Goal: Task Accomplishment & Management: Manage account settings

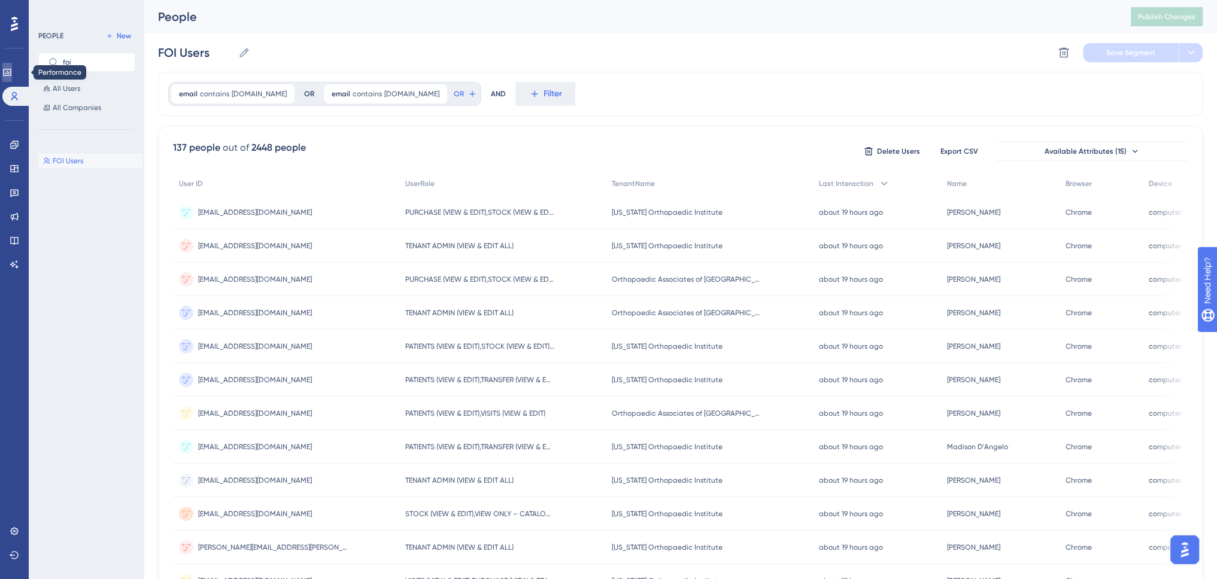
click at [12, 76] on icon at bounding box center [7, 73] width 10 height 10
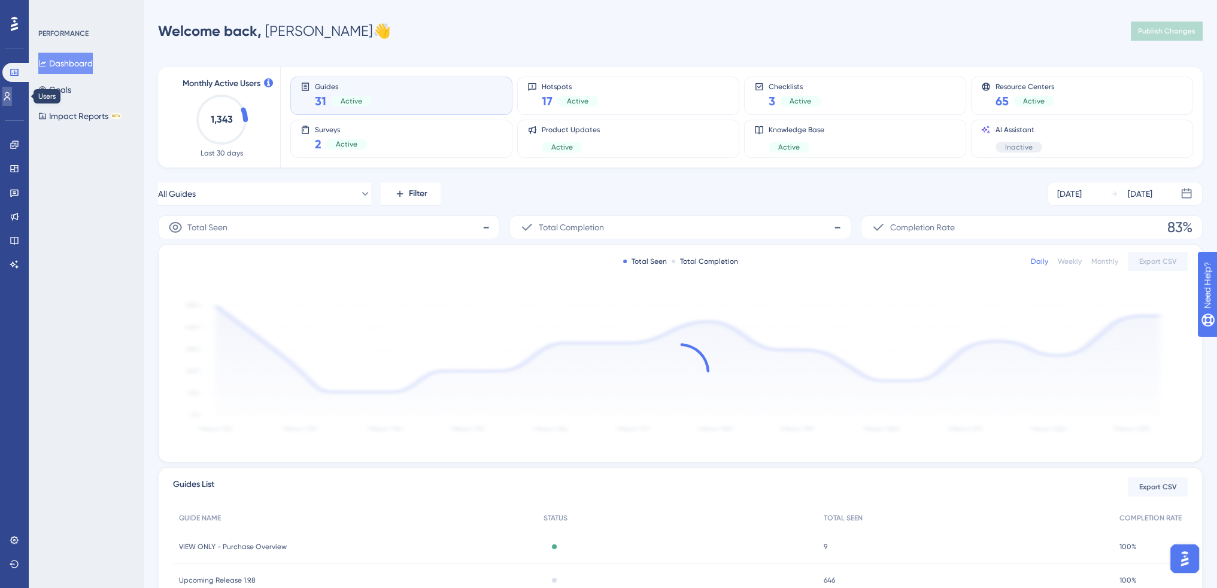
click at [11, 93] on icon at bounding box center [7, 96] width 7 height 8
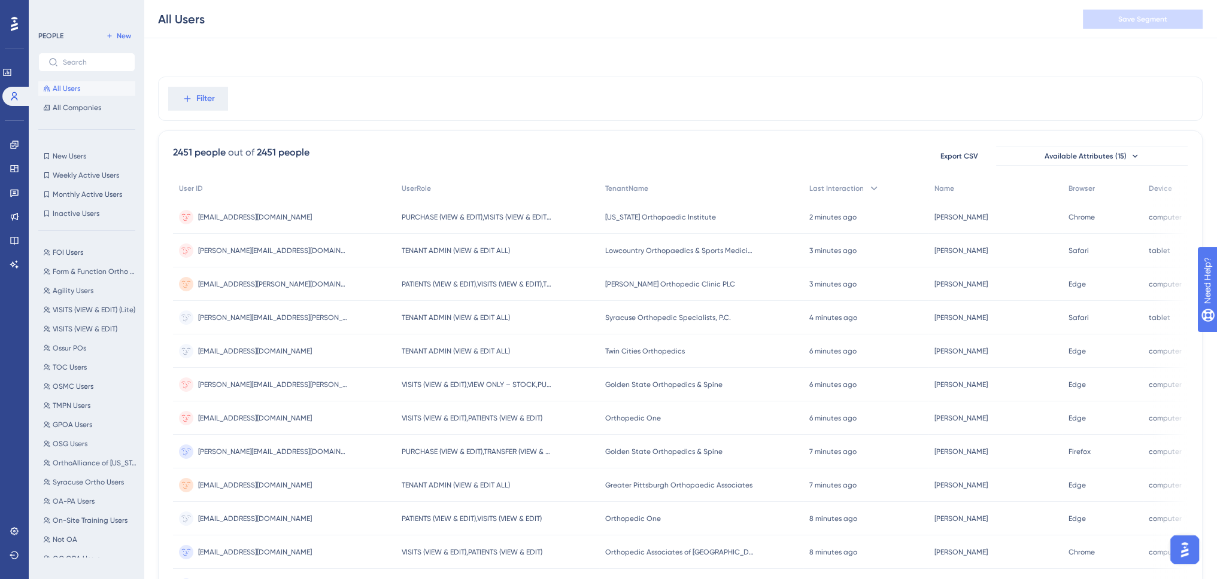
scroll to position [120, 0]
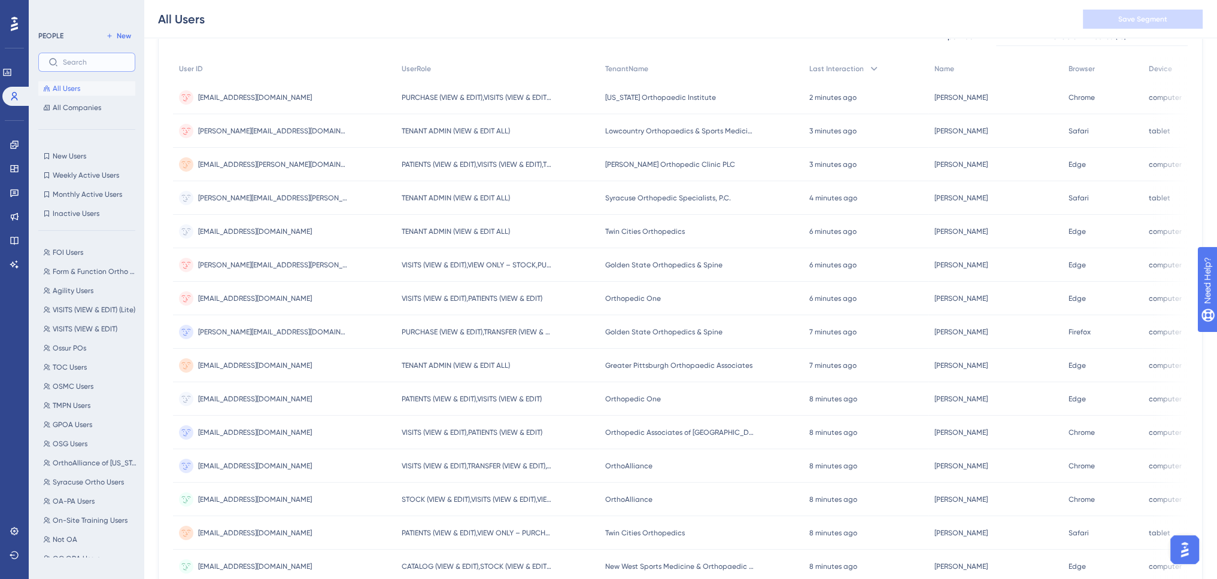
click at [88, 64] on input "text" at bounding box center [94, 62] width 62 height 8
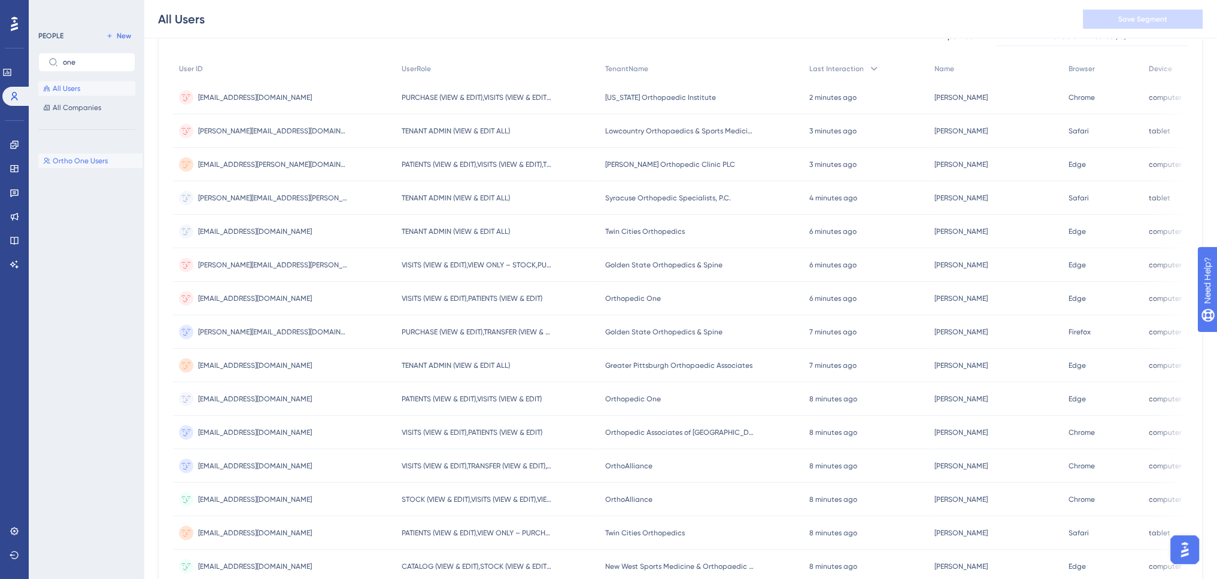
click at [77, 158] on span "Ortho One Users" at bounding box center [80, 161] width 55 height 10
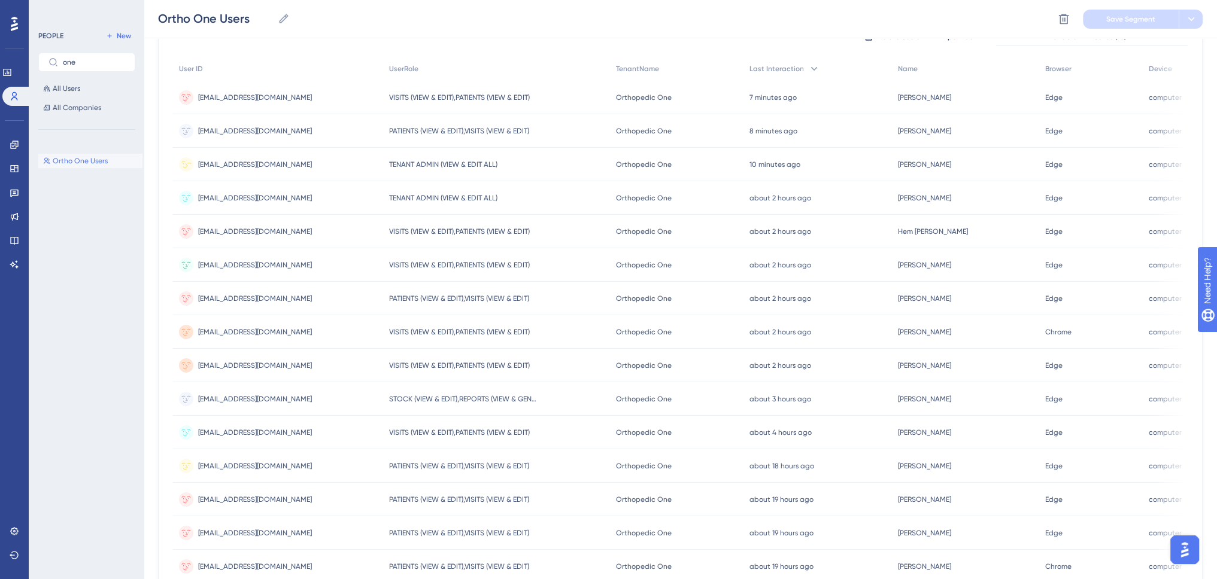
click at [466, 163] on span "TENANT ADMIN (VIEW & EDIT ALL)" at bounding box center [443, 165] width 108 height 10
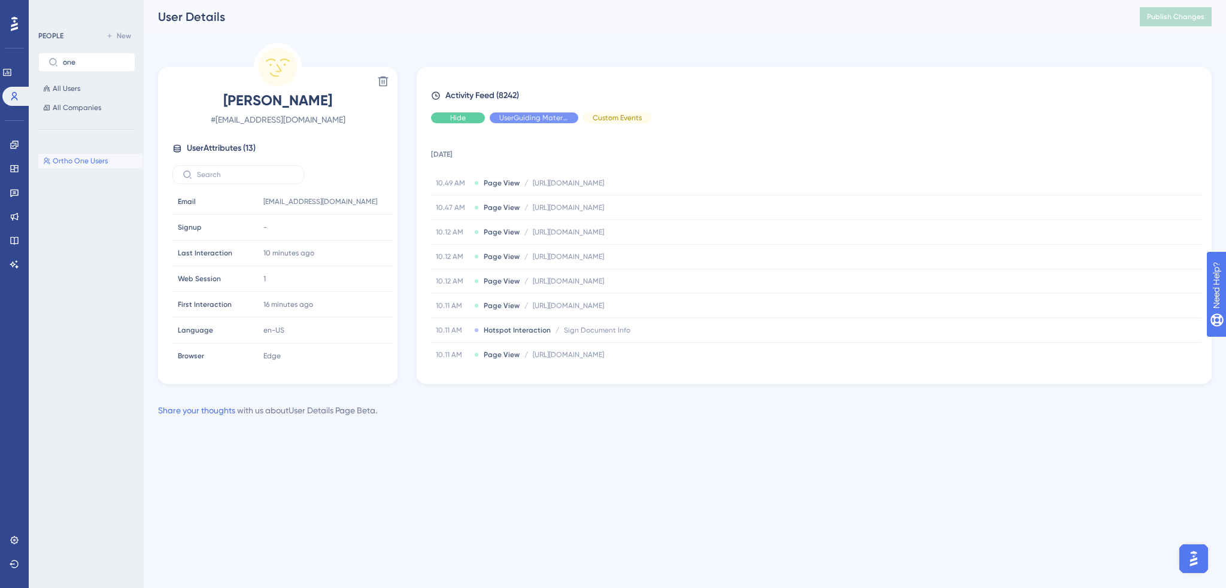
click at [455, 118] on span "Hide" at bounding box center [458, 118] width 16 height 10
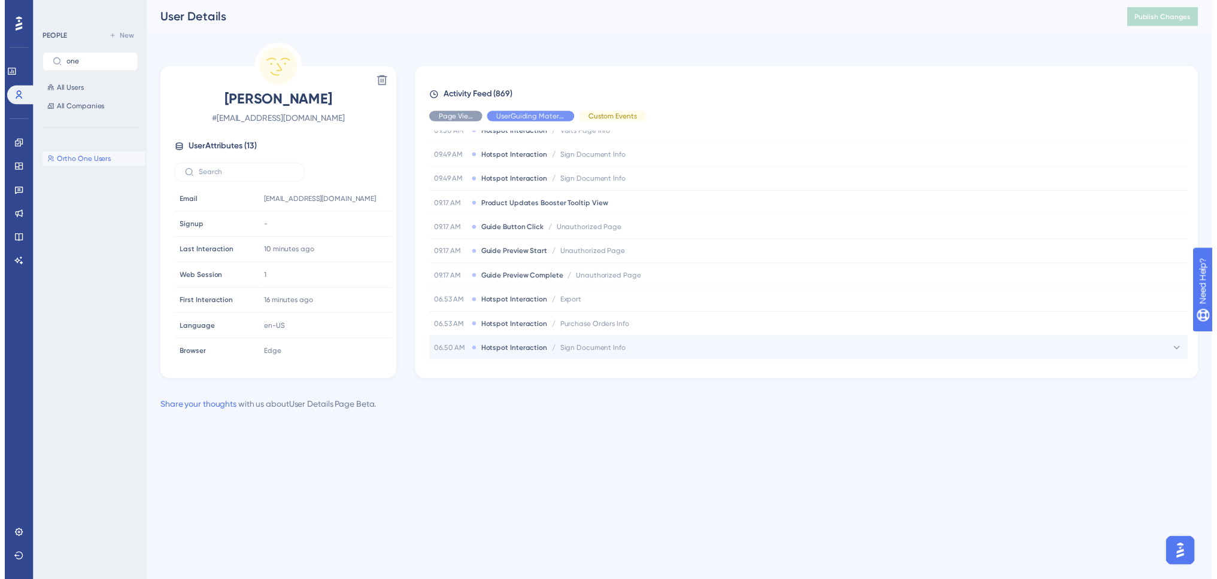
scroll to position [479, 0]
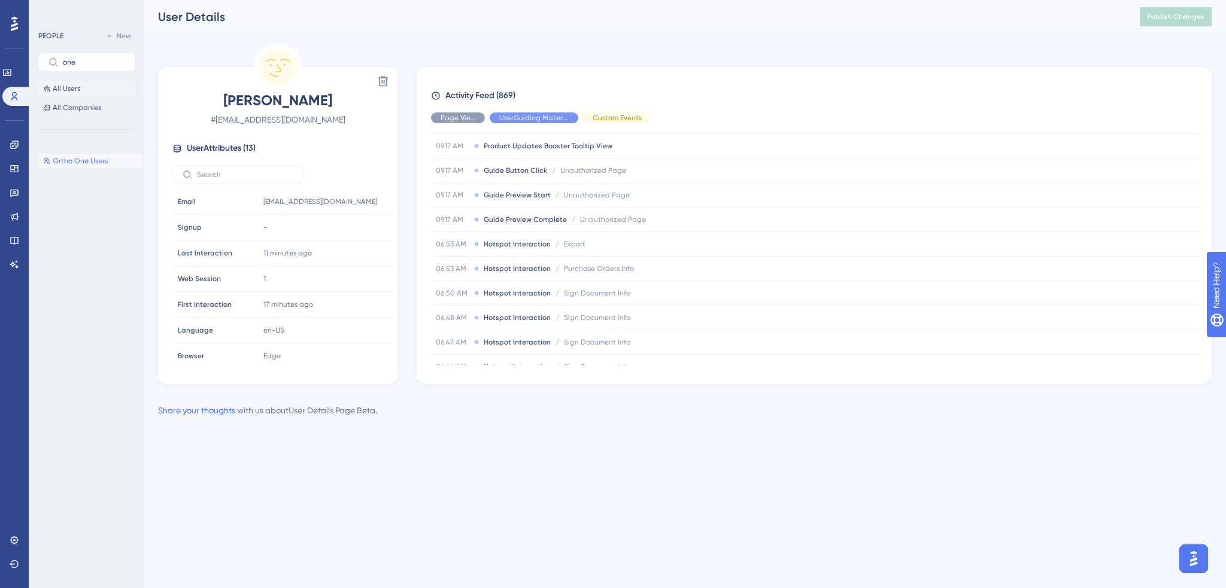
click at [78, 88] on span "All Users" at bounding box center [67, 89] width 28 height 10
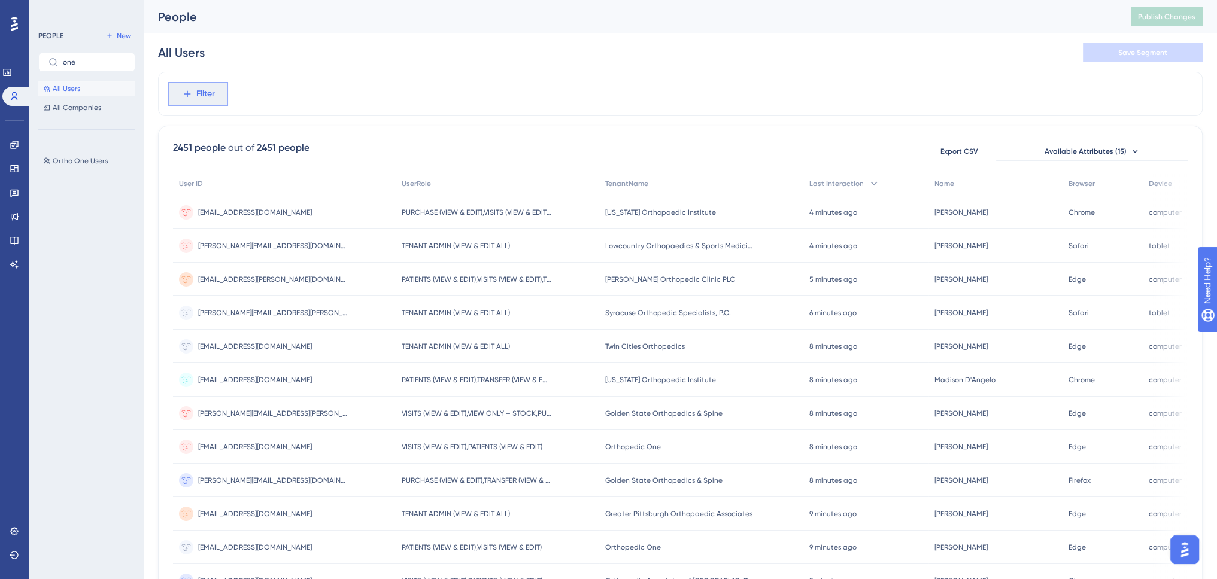
click at [192, 93] on icon at bounding box center [187, 94] width 11 height 11
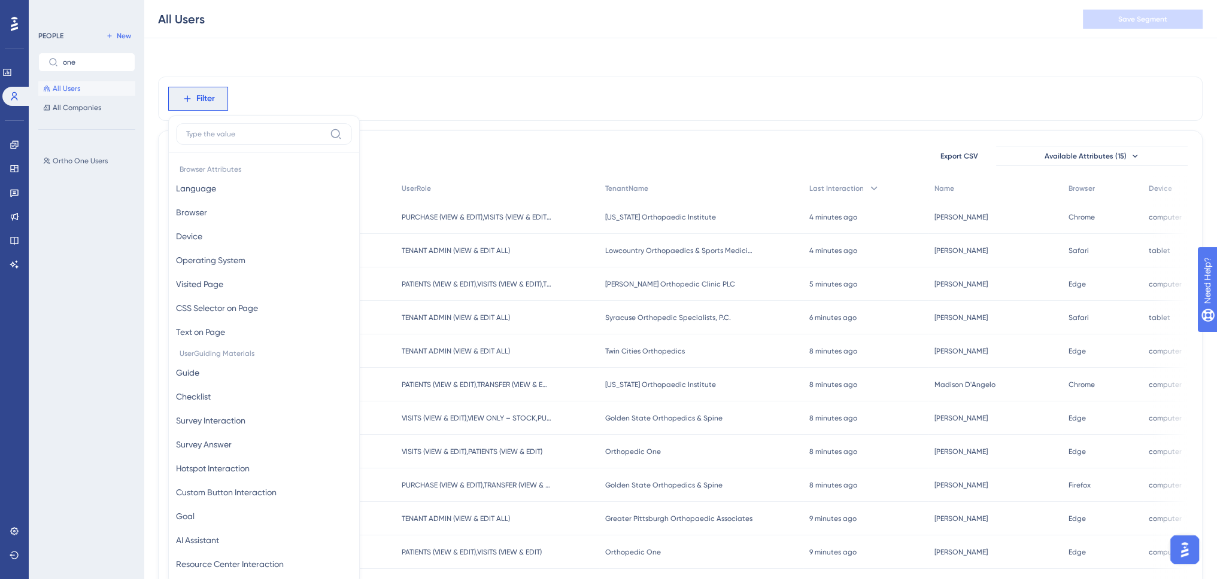
scroll to position [55, 0]
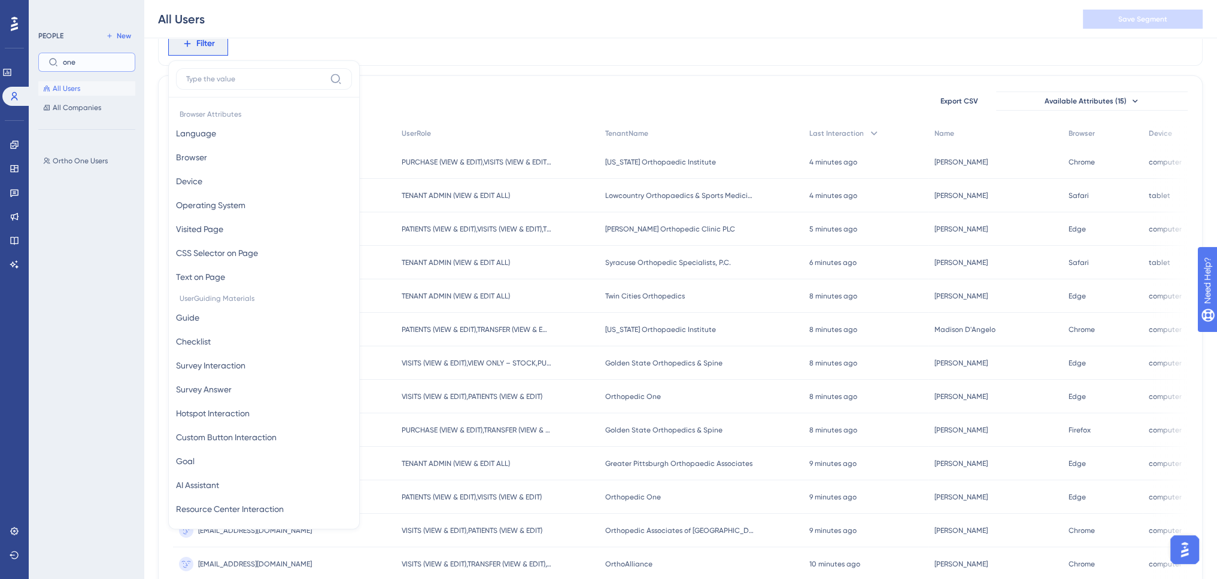
click at [76, 59] on input "one" at bounding box center [94, 62] width 62 height 8
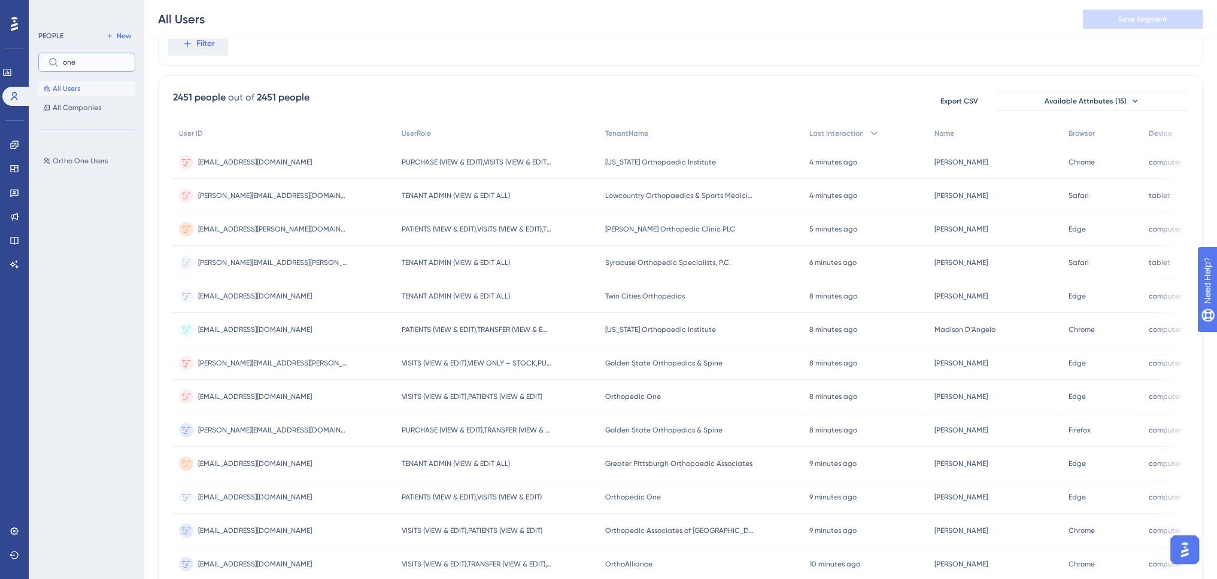
click at [75, 59] on input "one" at bounding box center [94, 62] width 62 height 8
click at [74, 59] on input "one" at bounding box center [94, 62] width 62 height 8
type input "u"
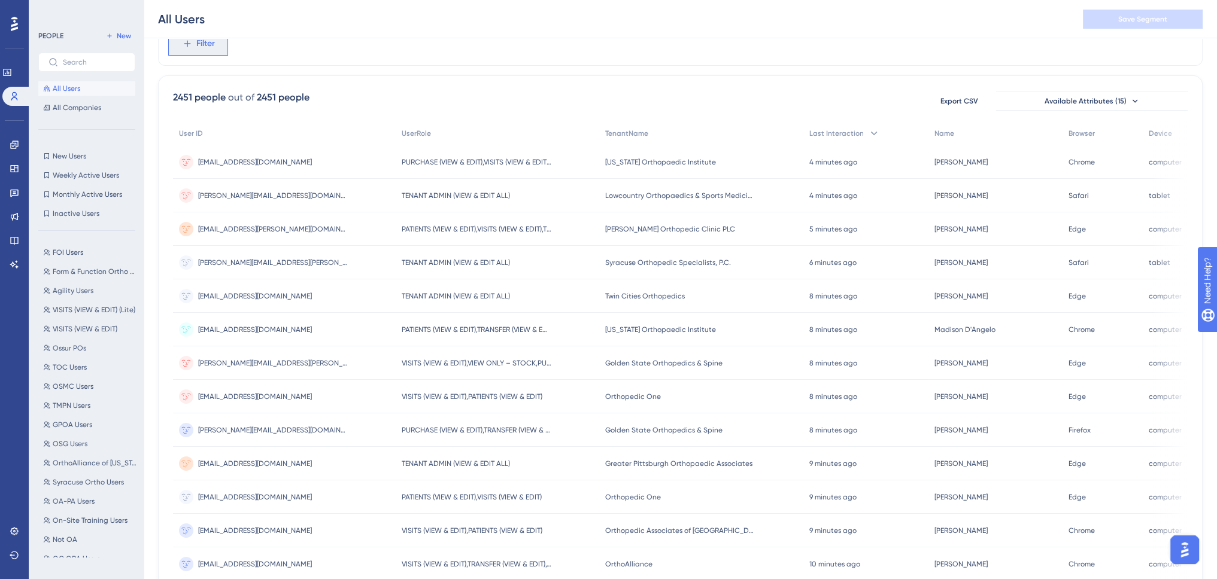
click at [206, 50] on button "Filter" at bounding box center [198, 44] width 60 height 24
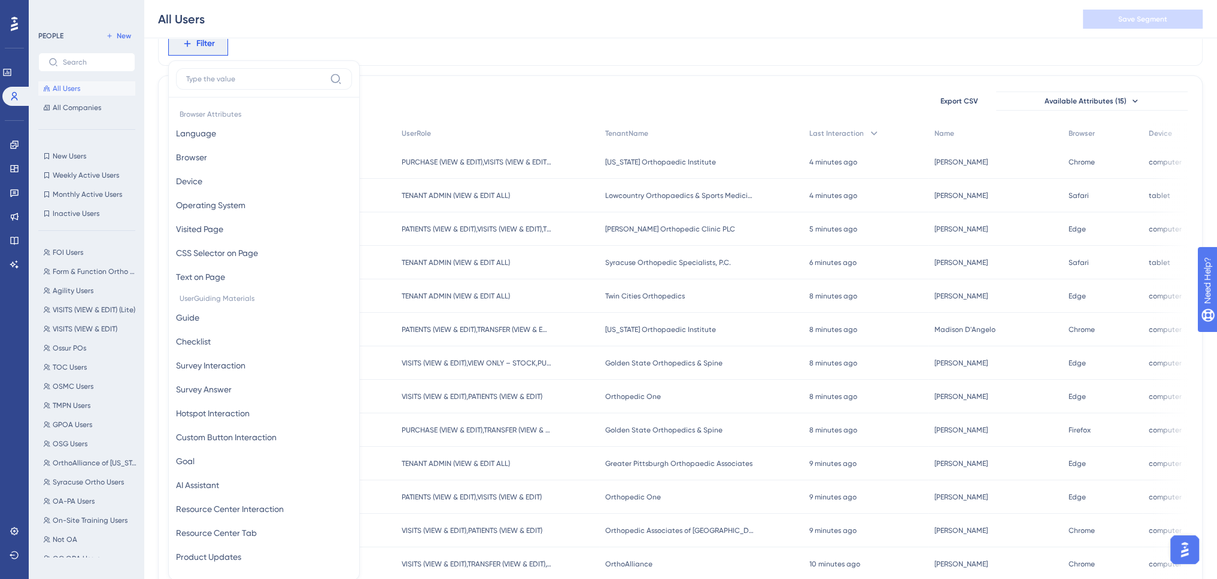
scroll to position [85, 0]
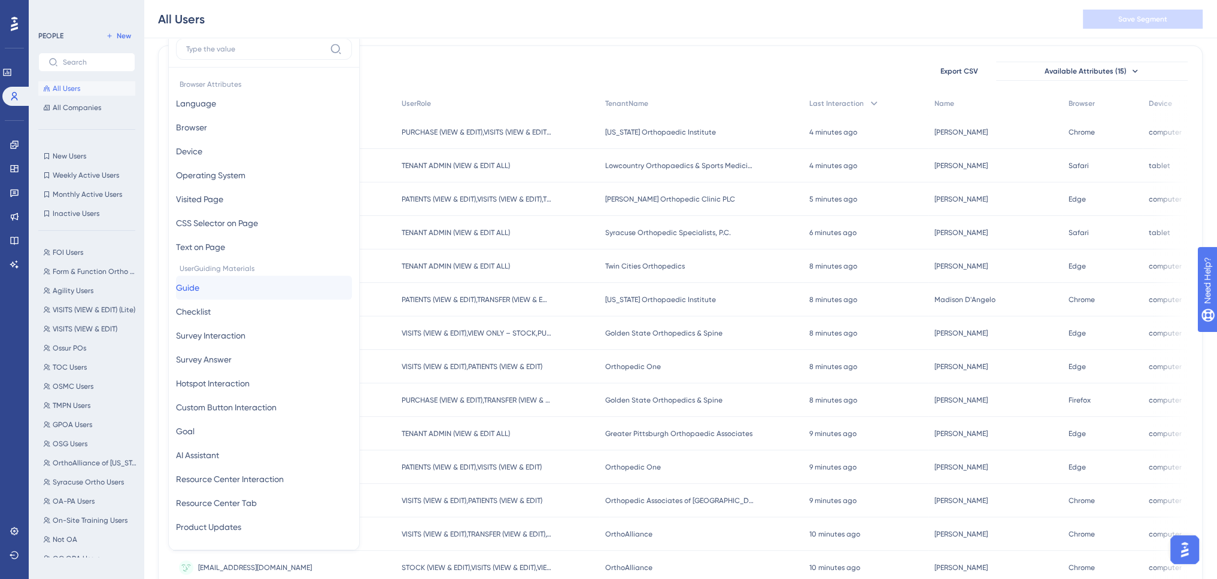
click at [211, 288] on button "Guide Guide" at bounding box center [264, 288] width 176 height 24
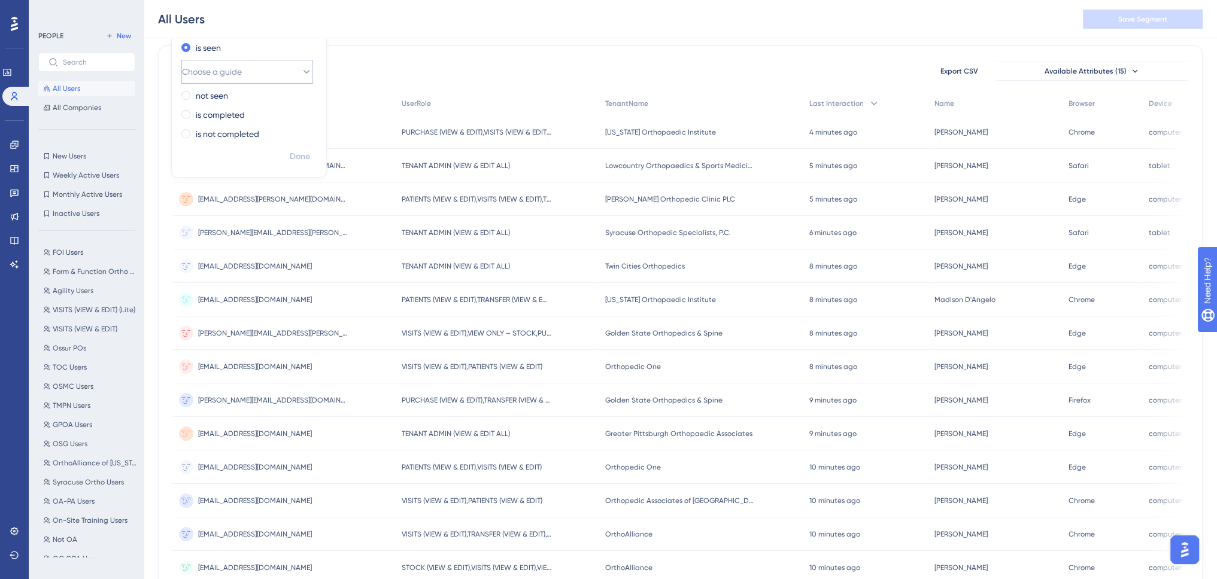
click at [212, 77] on span "Choose a guide" at bounding box center [212, 72] width 60 height 14
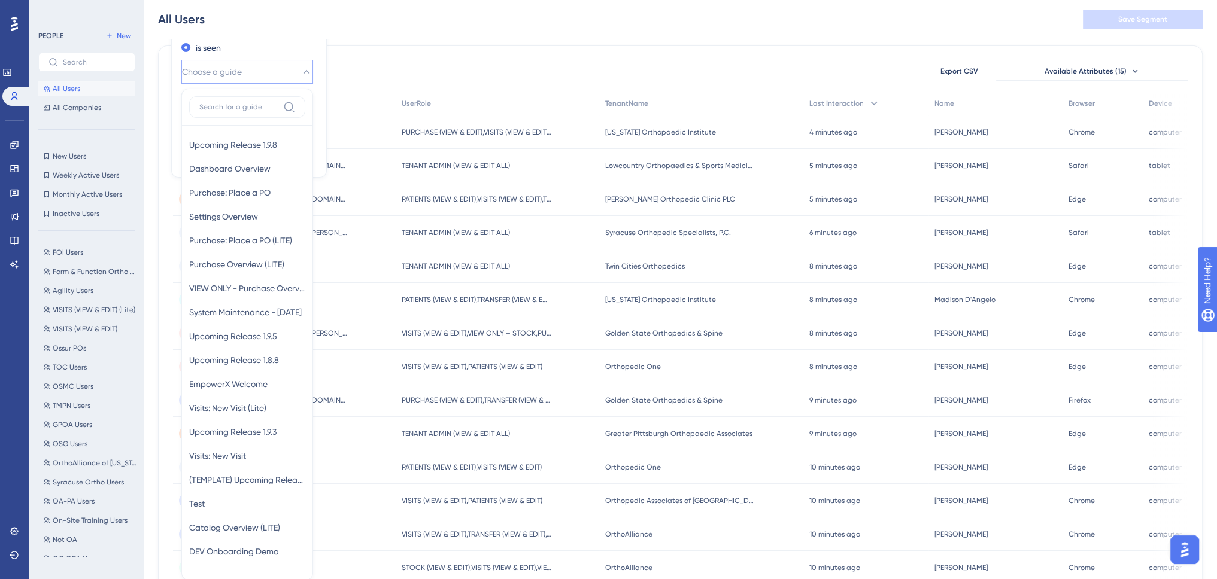
scroll to position [129, 0]
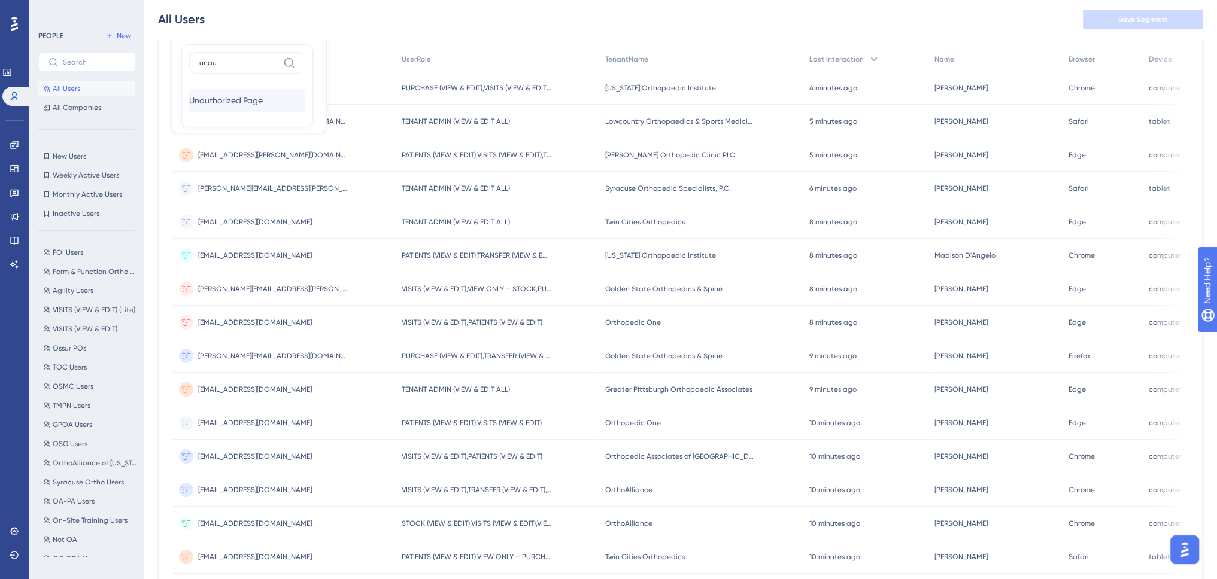
type input "unau"
click at [227, 98] on span "Unauthorized Page" at bounding box center [226, 100] width 74 height 14
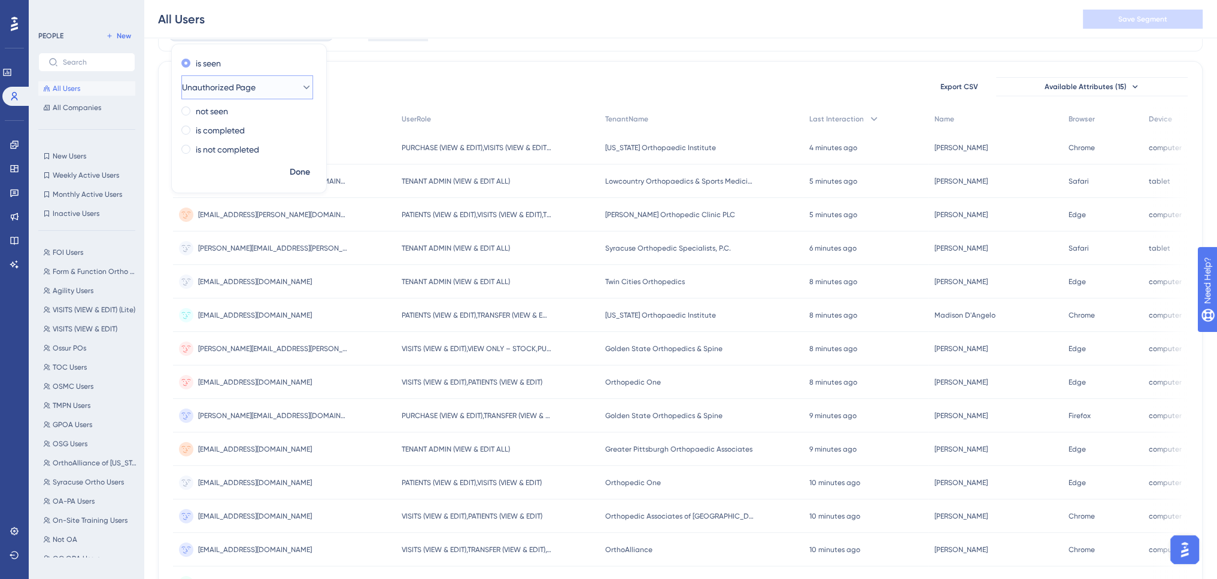
scroll to position [10, 0]
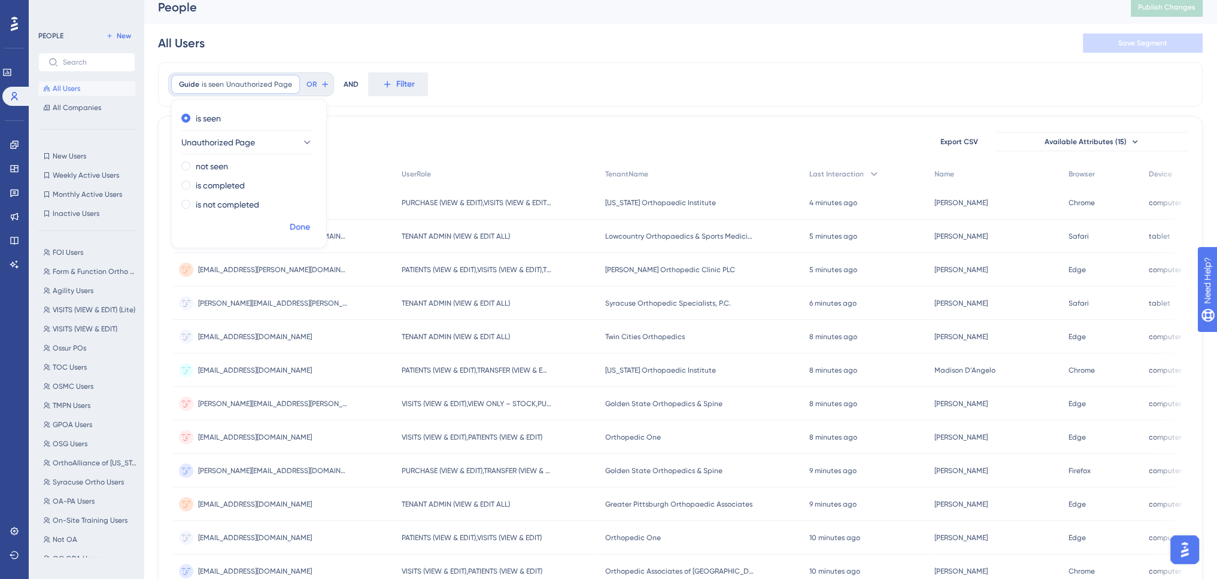
click at [303, 227] on span "Done" at bounding box center [300, 227] width 20 height 14
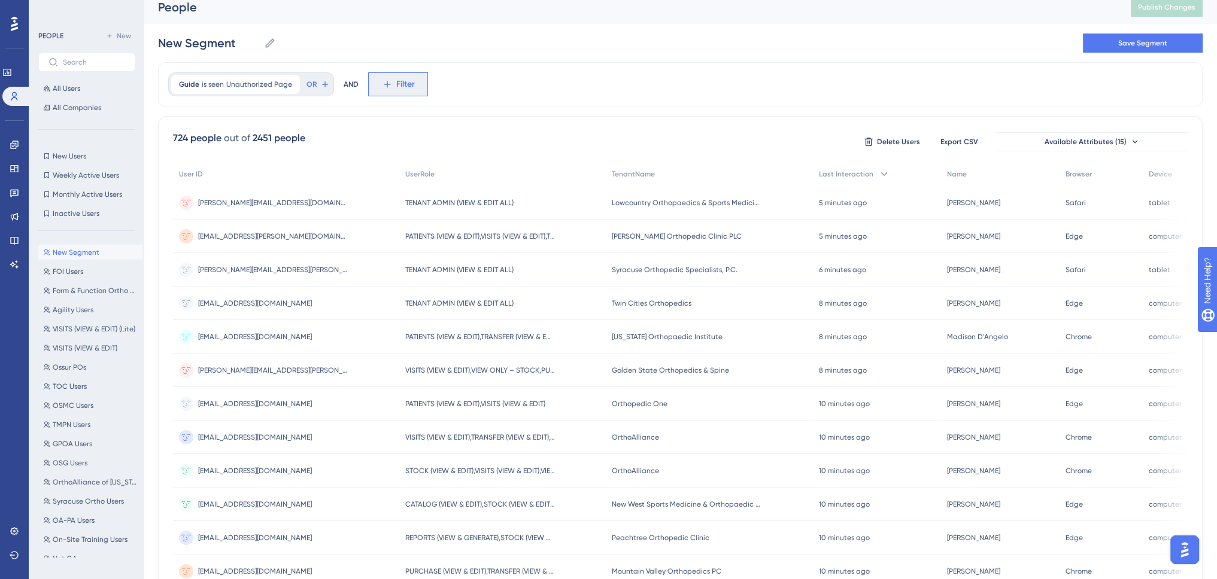
click at [396, 81] on span "Filter" at bounding box center [405, 84] width 19 height 14
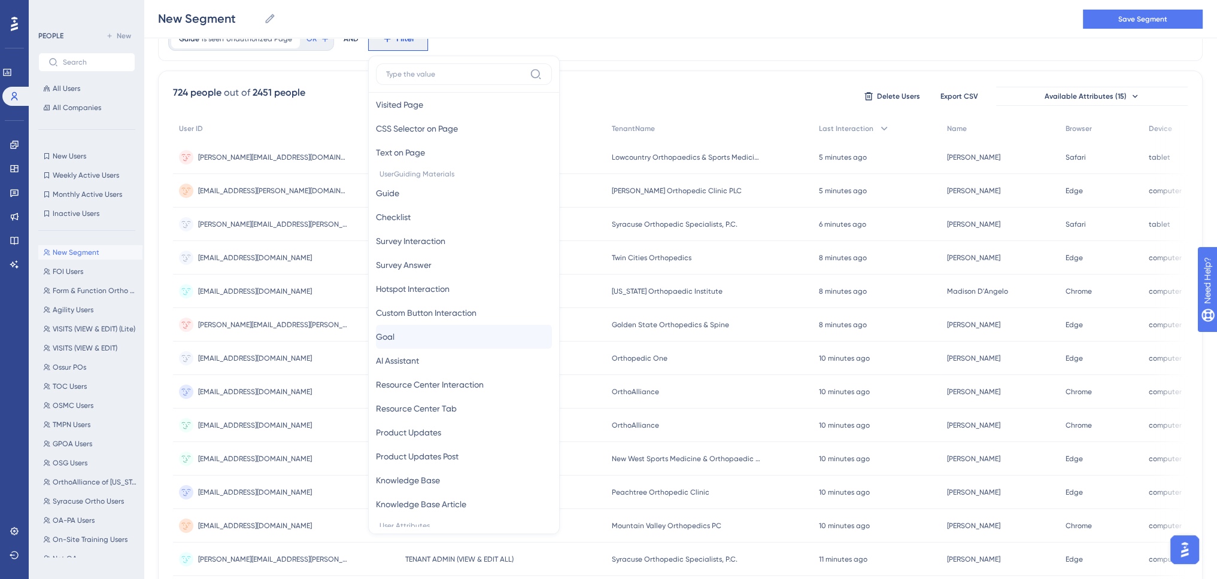
scroll to position [0, 0]
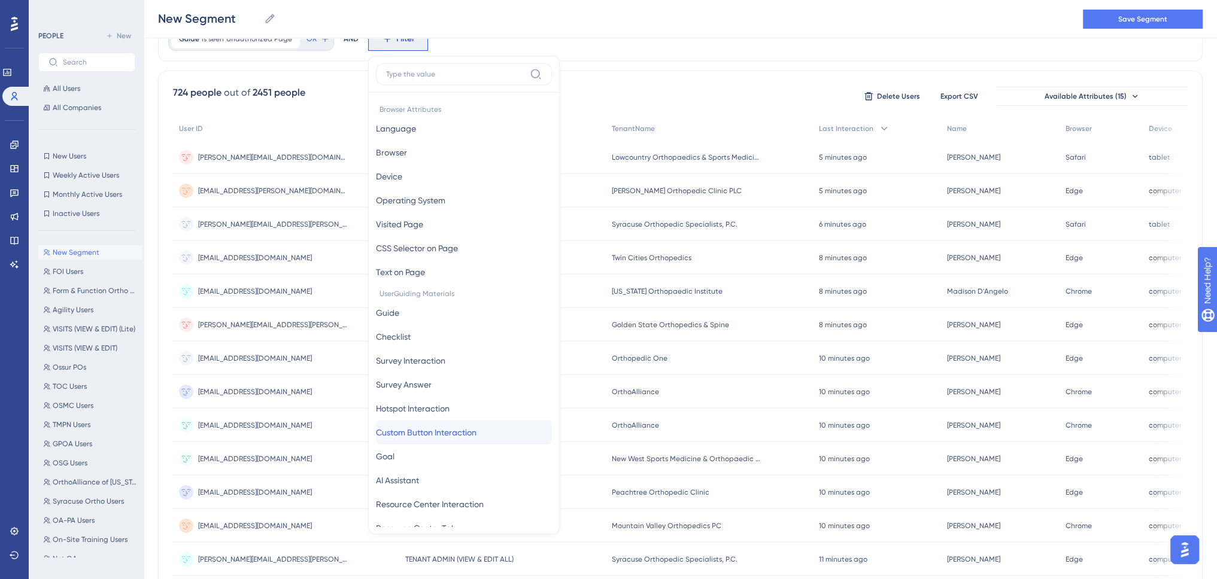
click at [448, 433] on span "Custom Button Interaction" at bounding box center [426, 433] width 101 height 14
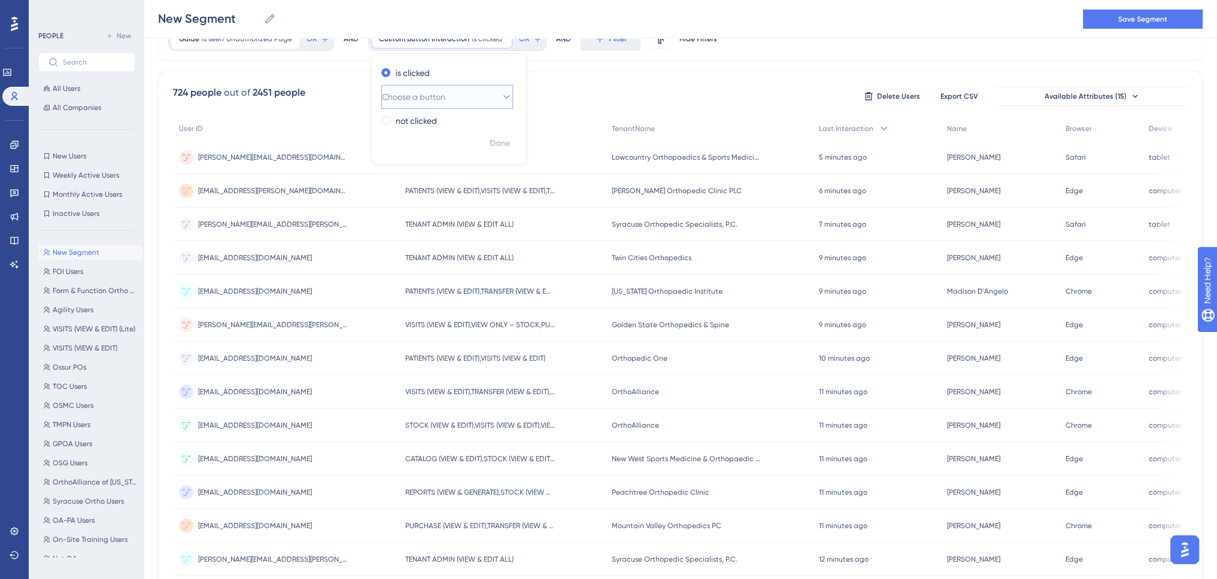
click at [440, 95] on span "Choose a button" at bounding box center [413, 97] width 63 height 14
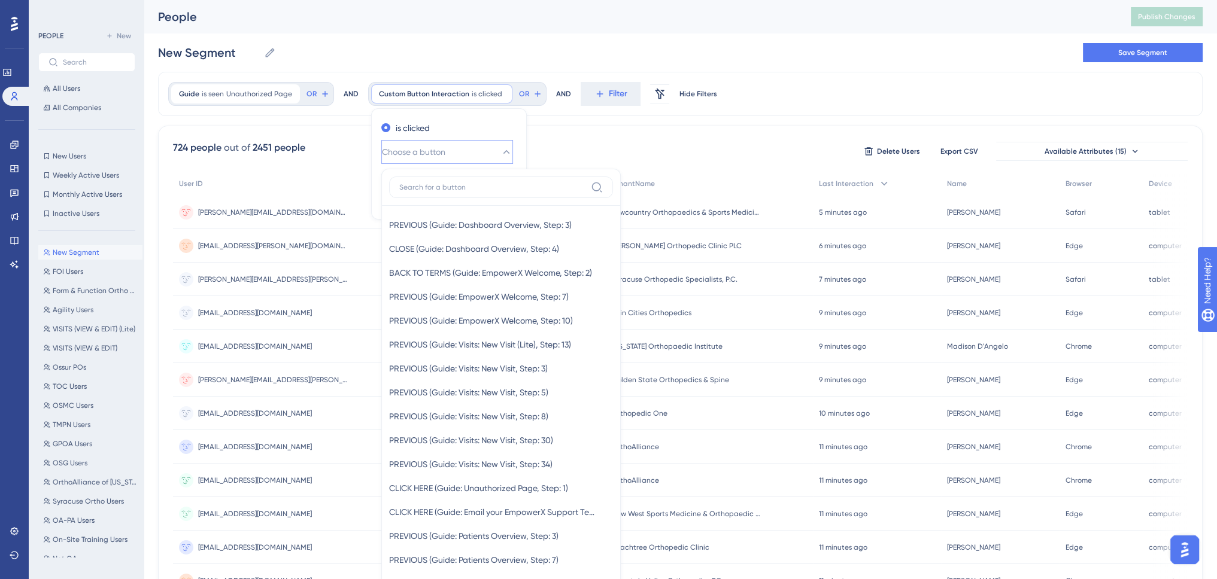
click at [500, 152] on icon at bounding box center [506, 152] width 12 height 12
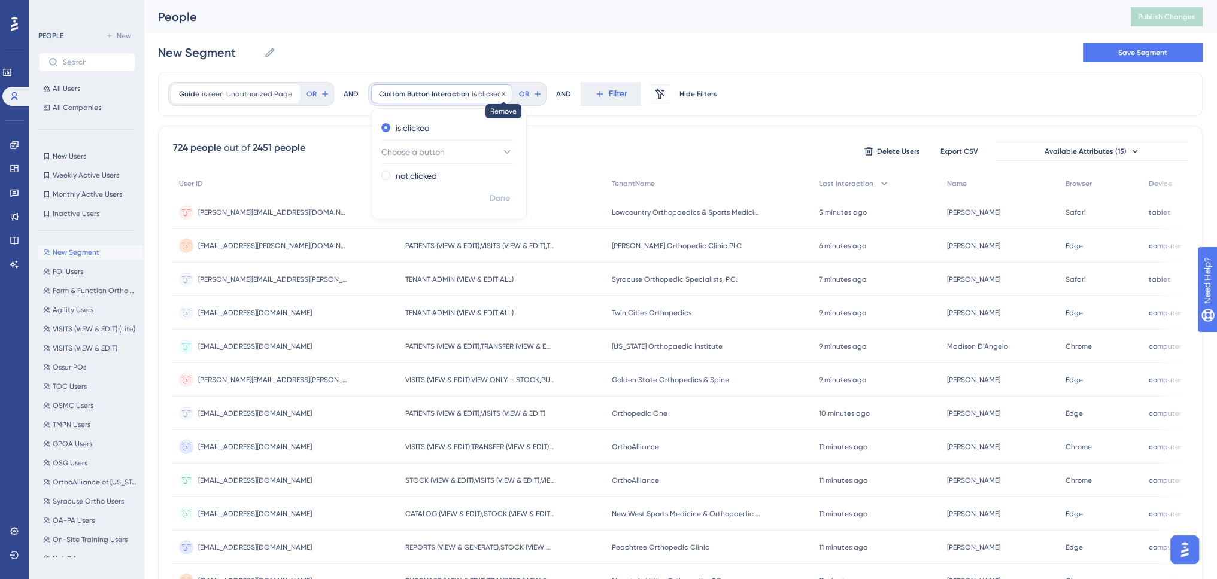
click at [502, 93] on icon at bounding box center [504, 94] width 4 height 4
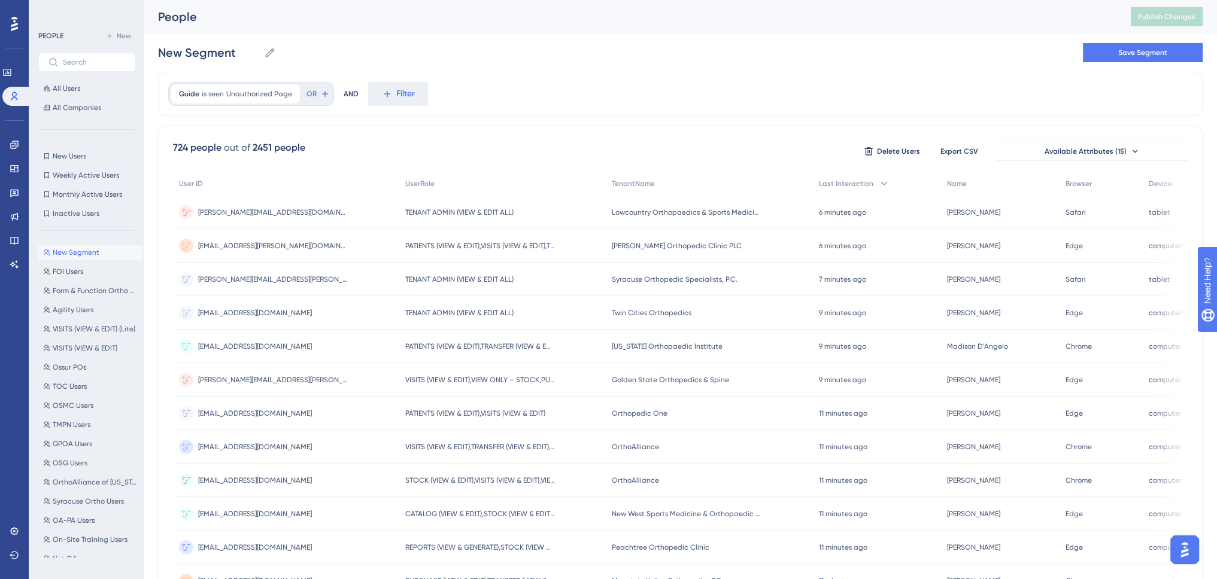
click at [287, 211] on span "[PERSON_NAME][EMAIL_ADDRESS][DOMAIN_NAME]" at bounding box center [273, 213] width 150 height 10
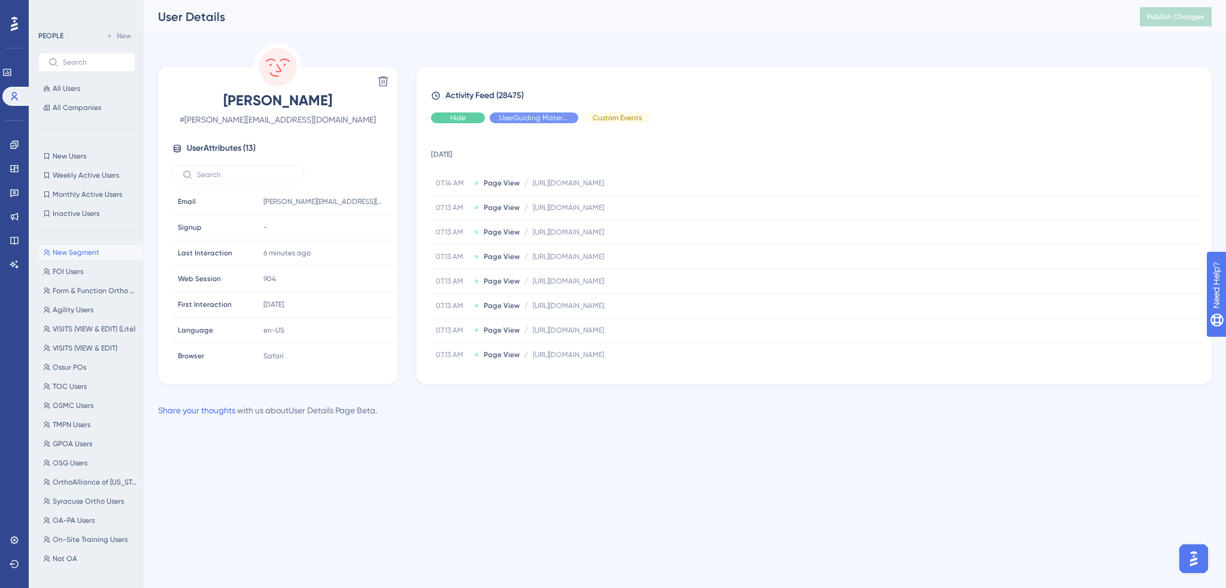
click at [456, 117] on span "Hide" at bounding box center [458, 118] width 16 height 10
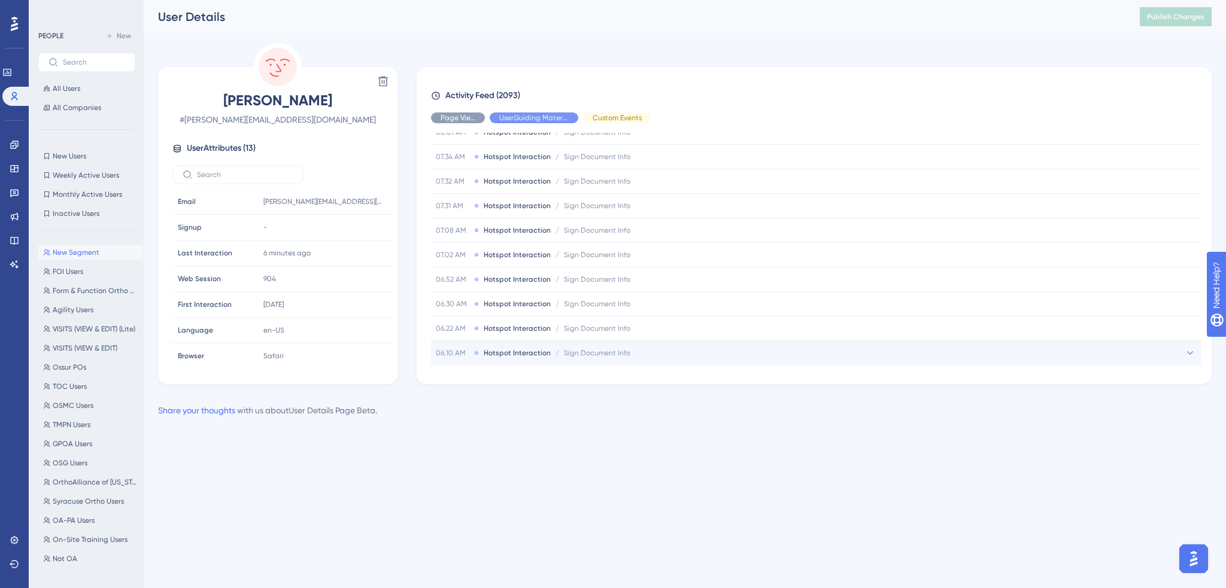
scroll to position [479, 0]
